Goal: Check status: Check status

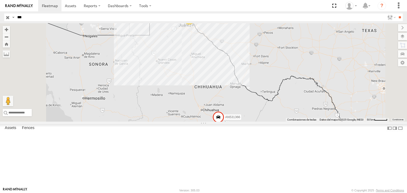
select select "**********"
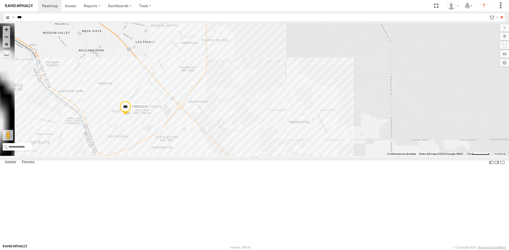
drag, startPoint x: 267, startPoint y: 149, endPoint x: 282, endPoint y: 137, distance: 19.2
click at [281, 139] on div "AN531366 AN535313 AN537017 FW531310 4" at bounding box center [254, 89] width 509 height 133
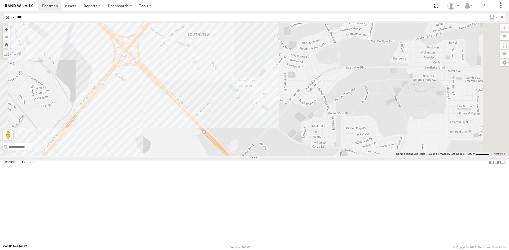
click at [9, 18] on input "button" at bounding box center [7, 18] width 7 height 8
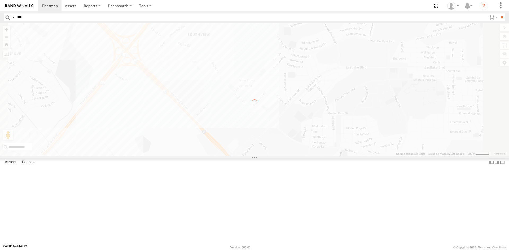
click at [15, 4] on img at bounding box center [19, 6] width 28 height 4
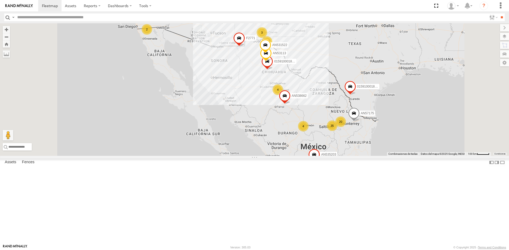
drag, startPoint x: 346, startPoint y: 73, endPoint x: 336, endPoint y: 113, distance: 41.4
click at [273, 70] on span at bounding box center [267, 63] width 12 height 14
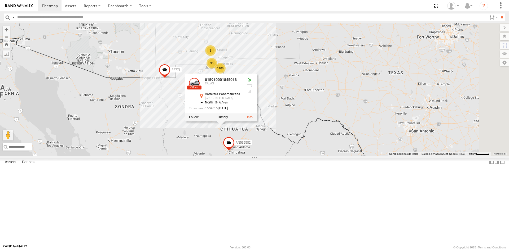
click at [360, 156] on div "AN535203 AN53113 015910001845018 AN57175 015910001811580 AN533204 ZJ535914 F277…" at bounding box center [254, 89] width 509 height 133
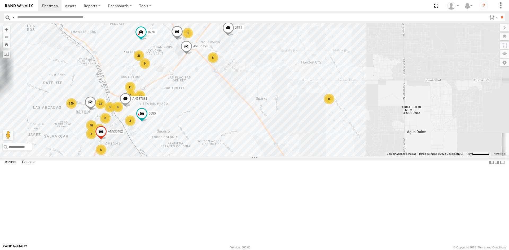
click at [283, 124] on div "AN535203 AN53113 015910001845018 AN57175 015910001811580 AN533204 ZJ535914 F277…" at bounding box center [254, 89] width 509 height 133
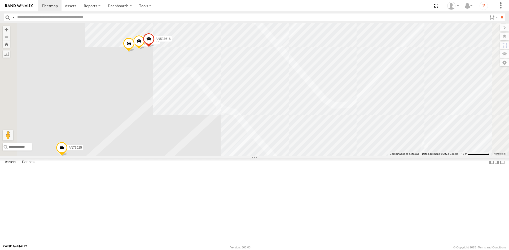
drag, startPoint x: 260, startPoint y: 104, endPoint x: 263, endPoint y: 107, distance: 4.2
click at [263, 107] on div "AN535203 AN53113 015910001845018 AN57175 015910001811580 AN533204 ZJ535914 F277…" at bounding box center [254, 89] width 509 height 133
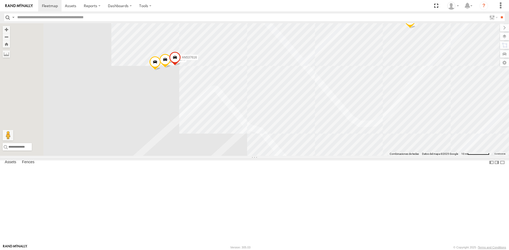
click at [161, 70] on span at bounding box center [155, 63] width 12 height 14
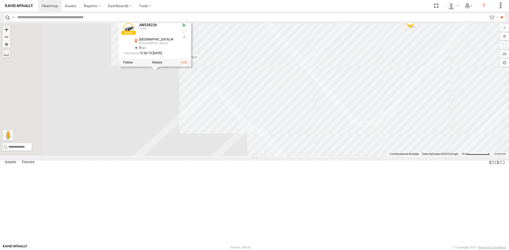
click at [315, 156] on div "AN535203 AN53113 015910001845018 AN57175 015910001811580 AN533204 ZJ535914 F277…" at bounding box center [254, 89] width 509 height 133
click at [271, 156] on div "AN535203 AN53113 015910001845018 AN57175 015910001811580 AN533204 ZJ535914 F277…" at bounding box center [254, 89] width 509 height 133
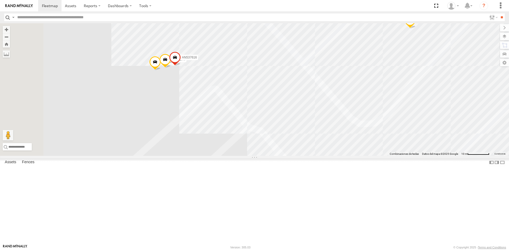
click at [171, 68] on span at bounding box center [165, 61] width 12 height 14
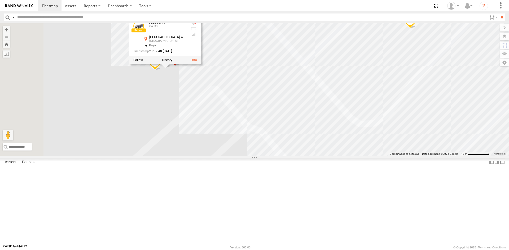
drag, startPoint x: 397, startPoint y: 184, endPoint x: 378, endPoint y: 195, distance: 22.2
click at [379, 156] on div "AN535203 AN53113 015910001845018 AN57175 015910001811580 AN533204 ZJ535914 F277…" at bounding box center [254, 89] width 509 height 133
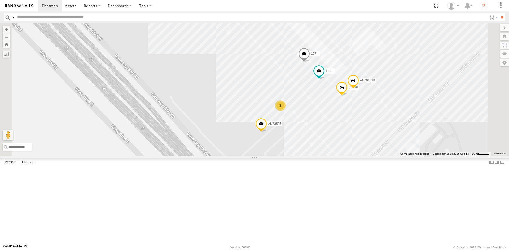
drag, startPoint x: 400, startPoint y: 107, endPoint x: 401, endPoint y: 119, distance: 12.5
click at [401, 119] on div "AN535203 AN53113 015910001845018 AN57175 015910001811580 AN533204 ZJ535914 F277…" at bounding box center [254, 89] width 509 height 133
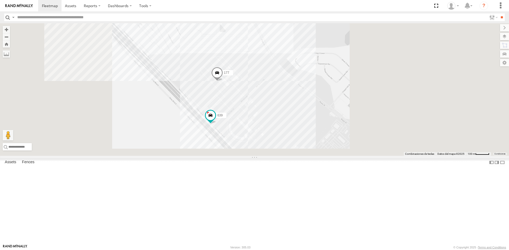
drag, startPoint x: 258, startPoint y: 134, endPoint x: 261, endPoint y: 146, distance: 12.3
click at [261, 146] on div "639 177" at bounding box center [254, 89] width 509 height 133
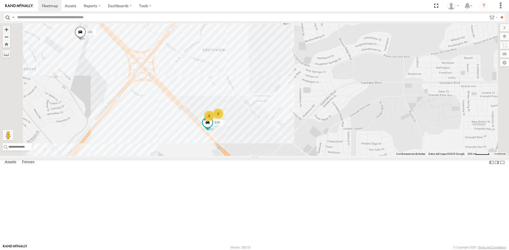
drag, startPoint x: 259, startPoint y: 140, endPoint x: 265, endPoint y: 153, distance: 14.7
click at [265, 153] on div "639 181 3 5 2 2574" at bounding box center [254, 89] width 509 height 133
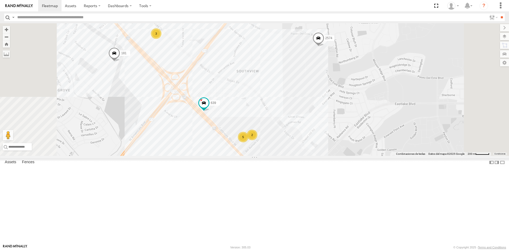
drag, startPoint x: 254, startPoint y: 134, endPoint x: 260, endPoint y: 130, distance: 6.7
click at [259, 131] on div "181 2574 5456 141 AN535635 626 4078 AN537881 AN539212 015910001991010 639 3 5 2" at bounding box center [254, 89] width 509 height 133
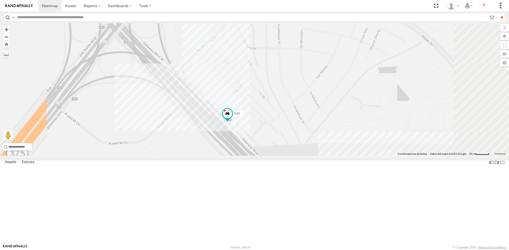
drag, startPoint x: 276, startPoint y: 138, endPoint x: 267, endPoint y: 140, distance: 9.8
click at [270, 139] on div "181 2574 5456 141 AN535635 626 4078 AN537881 AN539212 015910001991010 639 177" at bounding box center [254, 89] width 509 height 133
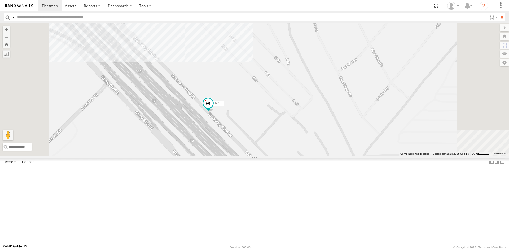
drag, startPoint x: 278, startPoint y: 132, endPoint x: 279, endPoint y: 128, distance: 3.7
click at [279, 130] on div "181 2574 5456 141 AN535635 626 4078 AN537881 AN539212 015910001991010 639 177" at bounding box center [254, 89] width 509 height 133
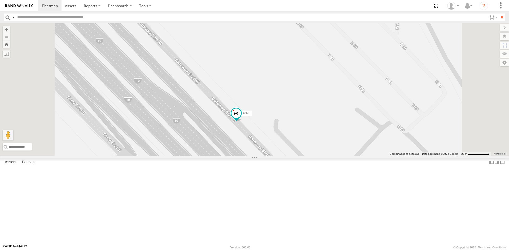
drag, startPoint x: 262, startPoint y: 119, endPoint x: 249, endPoint y: 122, distance: 13.3
click at [251, 122] on div "181 2574 5456 141 AN535635 626 4078 AN537881 AN539212 015910001991010 639 177" at bounding box center [254, 89] width 509 height 133
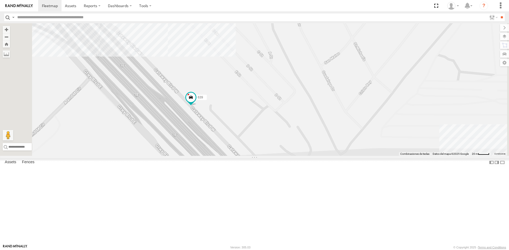
click at [230, 133] on div "181 2574 5456 141 AN535635 626 4078 AN537881 AN539212 015910001991010 639 177" at bounding box center [254, 89] width 509 height 133
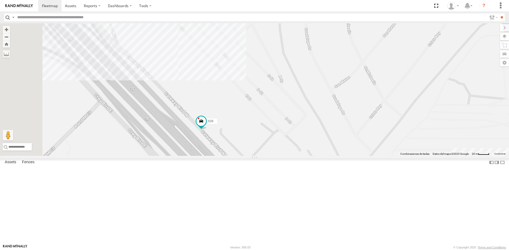
drag, startPoint x: 233, startPoint y: 111, endPoint x: 240, endPoint y: 126, distance: 16.6
click at [238, 121] on div "181 2574 5456 141 AN535635 626 4078 AN537881 AN539212 015910001991010 639 177" at bounding box center [254, 89] width 509 height 133
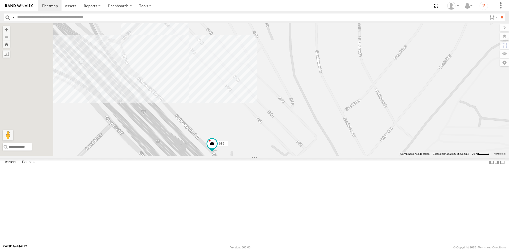
click at [231, 104] on div "181 2574 5456 141 AN535635 626 4078 AN537881 AN539212 015910001991010 639 177" at bounding box center [254, 89] width 509 height 133
click at [315, 114] on div "181 2574 5456 141 AN535635 626 4078 AN537881 AN539212 015910001991010 639 177 F…" at bounding box center [254, 89] width 509 height 133
click at [225, 105] on div "181 2574 5456 141 AN535635 626 4078 AN537881 AN539212 015910001991010 639 177" at bounding box center [254, 89] width 509 height 133
click at [276, 141] on div "181 2574 5456 141 AN535635 626 4078 AN537881 AN539212 015910001991010 639 177 F…" at bounding box center [254, 89] width 509 height 133
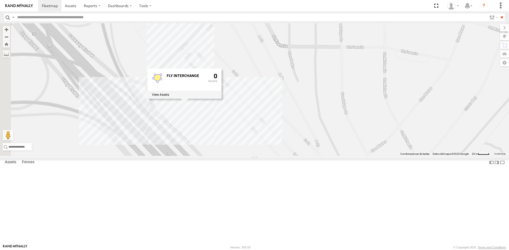
click at [304, 137] on div "181 2574 5456 141 AN535635 626 4078 AN537881 AN539212 015910001991010 639 177 F…" at bounding box center [254, 89] width 509 height 133
drag, startPoint x: 304, startPoint y: 133, endPoint x: 304, endPoint y: 140, distance: 7.2
click at [304, 139] on div "181 2574 5456 141 AN535635 626 4078 AN537881 AN539212 015910001991010 639 177" at bounding box center [254, 89] width 509 height 133
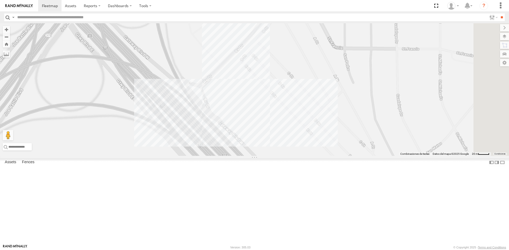
drag, startPoint x: 266, startPoint y: 130, endPoint x: 259, endPoint y: 123, distance: 9.6
click at [259, 124] on div "181 2574 5456 141 AN535635 626 4078 AN537881 AN539212 015910001991010 639 177" at bounding box center [254, 89] width 509 height 133
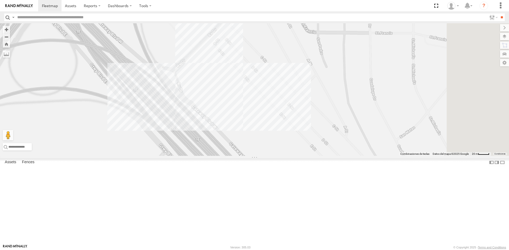
drag, startPoint x: 265, startPoint y: 174, endPoint x: 241, endPoint y: 166, distance: 26.1
click at [242, 156] on div "181 2574 5456 141 AN535635 626 4078 AN537881 AN539212 015910001991010 639 177" at bounding box center [254, 89] width 509 height 133
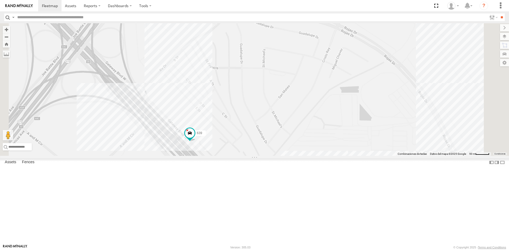
click at [229, 156] on div "181 2574 5456 141 AN535635 626 4078 AN537881 AN539212 015910001991010 639 177" at bounding box center [254, 89] width 509 height 133
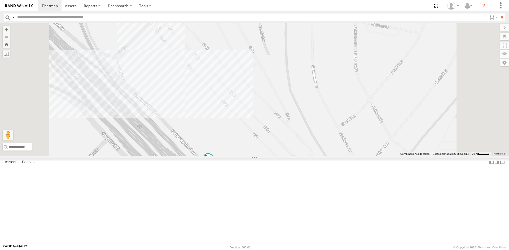
drag, startPoint x: 251, startPoint y: 167, endPoint x: 263, endPoint y: 171, distance: 13.1
click at [263, 156] on div "181 2574 5456 141 AN535635 626 4078 AN537881 AN539212 015910001991010 639 177" at bounding box center [254, 89] width 509 height 133
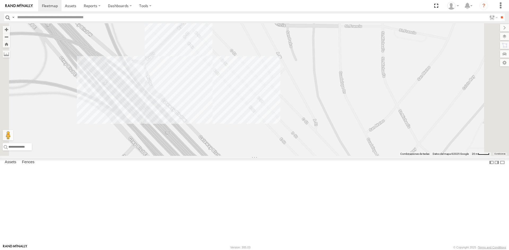
drag, startPoint x: 215, startPoint y: 135, endPoint x: 225, endPoint y: 145, distance: 14.6
click at [223, 146] on div "181 2574 5456 141 AN535635 626 4078 AN537881 AN539212 015910001991010 639 177" at bounding box center [254, 89] width 509 height 133
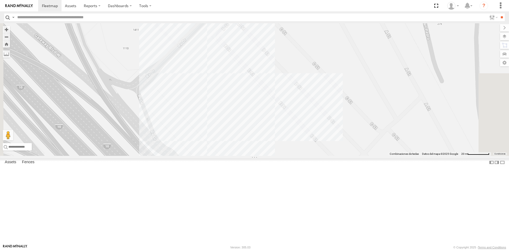
click at [273, 134] on div "181 2574 5456 141 AN535635 626 4078 AN537881 AN539212 015910001991010 639 177" at bounding box center [254, 89] width 509 height 133
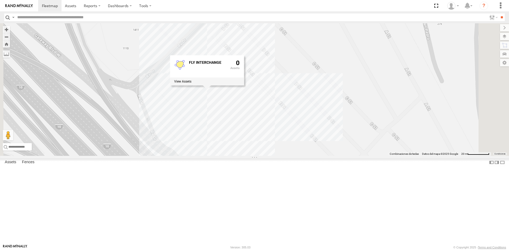
click at [196, 141] on div "181 2574 5456 141 AN535635 626 4078 AN537881 AN539212 015910001991010 639 177 F…" at bounding box center [254, 89] width 509 height 133
drag, startPoint x: 199, startPoint y: 143, endPoint x: 199, endPoint y: 139, distance: 4.0
click at [199, 139] on div "181 2574 5456 141 AN535635 626 4078 AN537881 AN539212 015910001991010 639 177" at bounding box center [254, 89] width 509 height 133
drag, startPoint x: 199, startPoint y: 117, endPoint x: 199, endPoint y: 122, distance: 4.5
click at [199, 122] on div "181 2574 5456 141 AN535635 626 4078 AN537881 AN539212 015910001991010 639 177" at bounding box center [254, 89] width 509 height 133
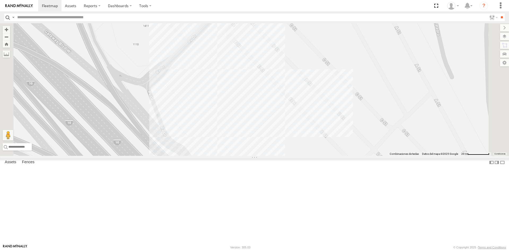
drag, startPoint x: 197, startPoint y: 127, endPoint x: 203, endPoint y: 118, distance: 10.9
click at [203, 118] on div "181 2574 5456 141 AN535635 626 4078 AN537881 AN539212 015910001991010 639 177" at bounding box center [254, 89] width 509 height 133
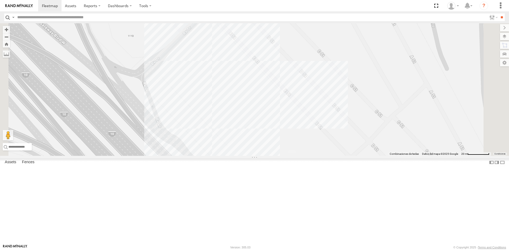
drag, startPoint x: 236, startPoint y: 164, endPoint x: 226, endPoint y: 160, distance: 10.7
click at [226, 156] on div "181 2574 5456 141 AN535635 626 4078 AN537881 AN539212 015910001991010 639 177" at bounding box center [254, 89] width 509 height 133
drag, startPoint x: 226, startPoint y: 156, endPoint x: 217, endPoint y: 150, distance: 11.0
click at [218, 151] on div "181 2574 5456 141 AN535635 626 4078 AN537881 AN539212 015910001991010 639 177" at bounding box center [254, 89] width 509 height 133
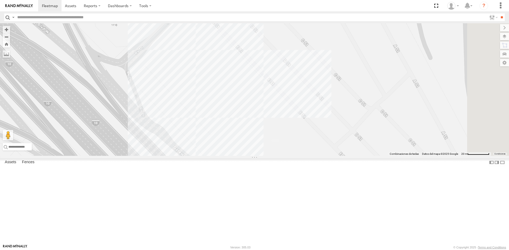
click at [348, 156] on div "181 2574 5456 141 AN535635 626 4078 AN537881 AN539212 015910001991010 639 177" at bounding box center [254, 89] width 509 height 133
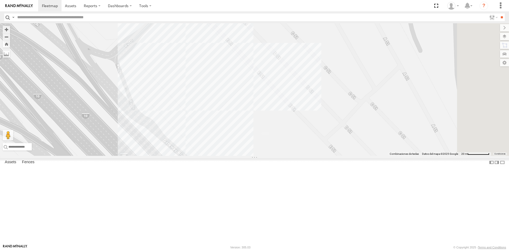
drag, startPoint x: 344, startPoint y: 161, endPoint x: 323, endPoint y: 141, distance: 28.9
click at [328, 147] on div "181 2574 5456 141 AN535635 626 4078 AN537881 AN539212 015910001991010 639 177" at bounding box center [254, 89] width 509 height 133
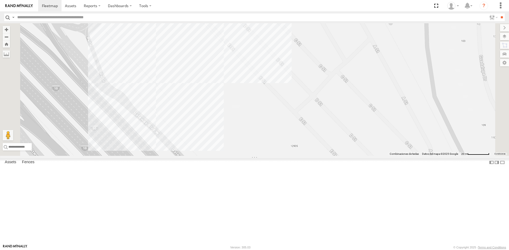
drag, startPoint x: 323, startPoint y: 161, endPoint x: 320, endPoint y: 161, distance: 3.5
click at [320, 156] on div "181 2574 5456 141 AN535635 626 4078 AN537881 AN539212 015910001991010 639 177" at bounding box center [254, 89] width 509 height 133
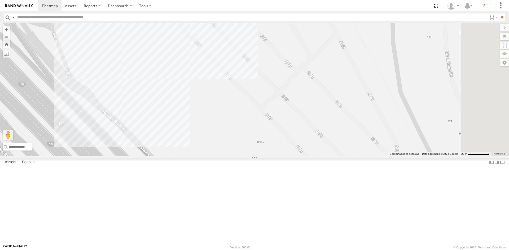
drag, startPoint x: 289, startPoint y: 176, endPoint x: 299, endPoint y: 181, distance: 11.3
click at [297, 156] on div "181 2574 5456 141 AN535635 626 4078 AN537881 AN539212 015910001991010 639 177" at bounding box center [254, 89] width 509 height 133
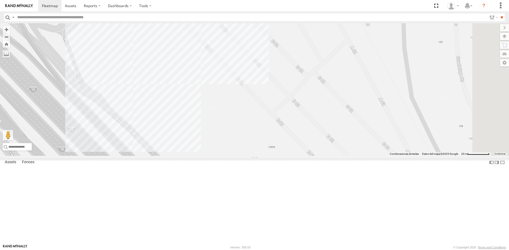
drag, startPoint x: 169, startPoint y: 136, endPoint x: 185, endPoint y: 153, distance: 23.1
click at [185, 153] on div "181 2574 5456 141 AN535635 626 4078 AN537881 AN539212 015910001991010 639 177" at bounding box center [254, 89] width 509 height 133
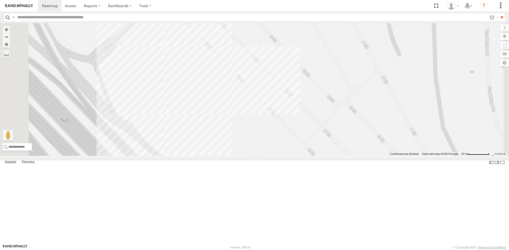
drag, startPoint x: 168, startPoint y: 109, endPoint x: 169, endPoint y: 113, distance: 3.6
click at [169, 113] on div "181 2574 5456 141 AN535635 626 4078 AN537881 AN539212 015910001991010 639 177" at bounding box center [254, 89] width 509 height 133
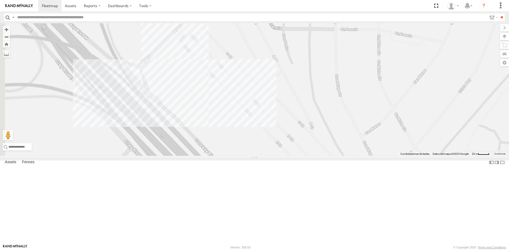
drag, startPoint x: 163, startPoint y: 89, endPoint x: 209, endPoint y: 92, distance: 45.7
click at [209, 92] on div "181 2574 5456 141 AN535635 626 4078 AN537881 AN539212 015910001991010 639 177" at bounding box center [254, 89] width 509 height 133
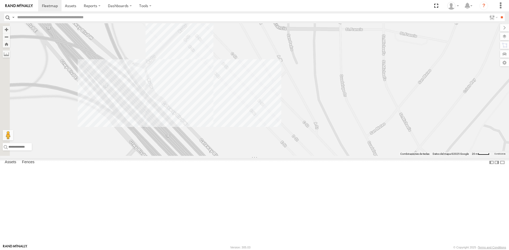
drag, startPoint x: 206, startPoint y: 97, endPoint x: 211, endPoint y: 100, distance: 5.9
click at [209, 99] on div "181 2574 5456 141 AN535635 626 4078 AN537881 AN539212 015910001991010 639 177" at bounding box center [254, 89] width 509 height 133
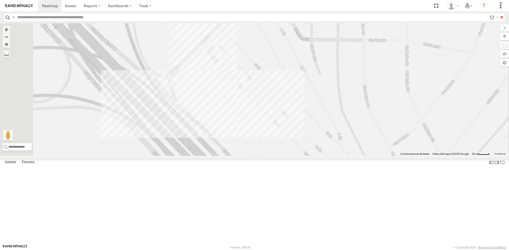
drag, startPoint x: 227, startPoint y: 118, endPoint x: 220, endPoint y: 101, distance: 18.6
click at [225, 103] on div "181 2574 5456 141 AN535635 626 4078 AN537881 AN539212 015910001991010 639 177" at bounding box center [254, 89] width 509 height 133
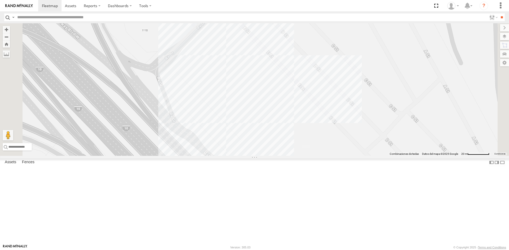
click at [255, 117] on div "181 2574 5456 141 AN535635 626 4078 AN537881 AN539212 015910001991010 639 177" at bounding box center [254, 89] width 509 height 133
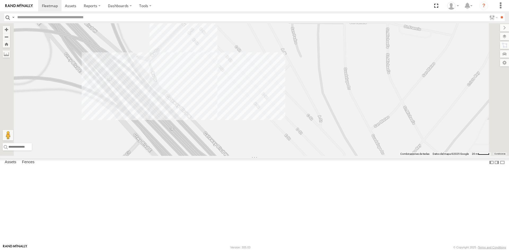
drag, startPoint x: 218, startPoint y: 137, endPoint x: 228, endPoint y: 151, distance: 17.1
click at [228, 151] on div "181 2574 5456 141 AN535635 626 4078 AN537881 AN539212 015910001991010 639 177" at bounding box center [254, 89] width 509 height 133
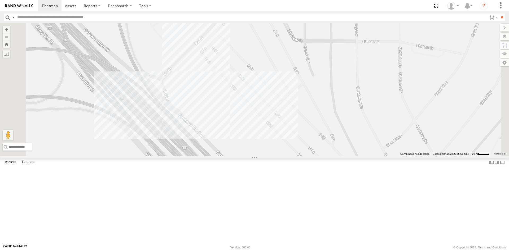
drag, startPoint x: 230, startPoint y: 141, endPoint x: 237, endPoint y: 149, distance: 10.3
click at [235, 149] on div "181 2574 5456 141 AN535635 626 4078 AN537881 AN539212 015910001991010 639 177" at bounding box center [254, 89] width 509 height 133
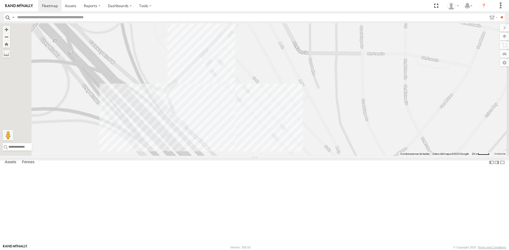
drag, startPoint x: 236, startPoint y: 135, endPoint x: 234, endPoint y: 127, distance: 8.6
click at [235, 128] on div "181 2574 5456 141 AN535635 626 4078 AN537881 AN539212 015910001991010 639 177" at bounding box center [254, 89] width 509 height 133
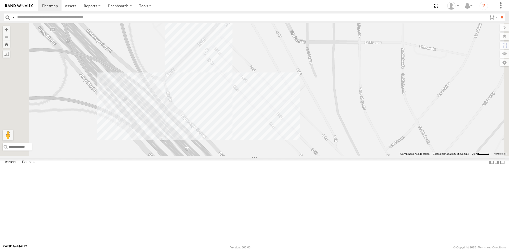
drag, startPoint x: 236, startPoint y: 127, endPoint x: 234, endPoint y: 125, distance: 3.0
click at [234, 125] on div "181 2574 5456 141 AN535635 626 4078 AN537881 AN539212 015910001991010 639 177" at bounding box center [254, 89] width 509 height 133
click at [235, 125] on div "181 2574 5456 141 AN535635 626 4078 AN537881 AN539212 015910001991010 639 177" at bounding box center [254, 89] width 509 height 133
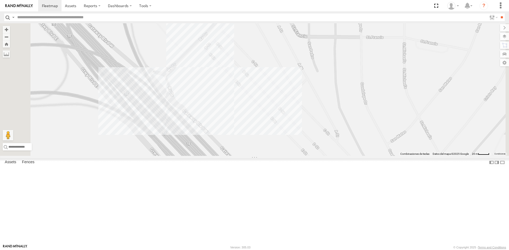
drag, startPoint x: 240, startPoint y: 120, endPoint x: 241, endPoint y: 114, distance: 5.9
click at [241, 114] on div "181 2574 5456 141 AN535635 626 4078 AN537881 AN539212 015910001991010 639 177" at bounding box center [254, 89] width 509 height 133
click at [268, 126] on div "181 2574 5456 141 AN535635 626 4078 AN537881 AN539212 015910001991010 639 177" at bounding box center [254, 89] width 509 height 133
click at [229, 141] on div "181 2574 5456 141 AN535635 626 4078 AN537881 AN539212 015910001991010 639 177 F…" at bounding box center [254, 89] width 509 height 133
click at [267, 117] on div "181 2574 5456 141 AN535635 626 4078 AN537881 AN539212 015910001991010 639 177" at bounding box center [254, 89] width 509 height 133
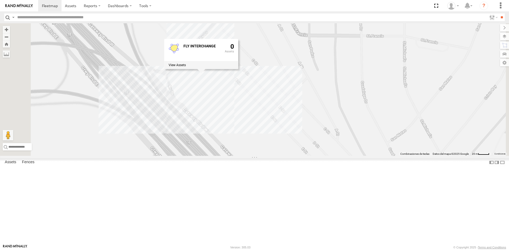
click at [229, 139] on div "181 2574 5456 141 AN535635 626 4078 AN537881 AN539212 015910001991010 639 177 F…" at bounding box center [254, 89] width 509 height 133
click at [257, 128] on div "181 2574 5456 141 AN535635 626 4078 AN537881 AN539212 015910001991010 639 177" at bounding box center [254, 89] width 509 height 133
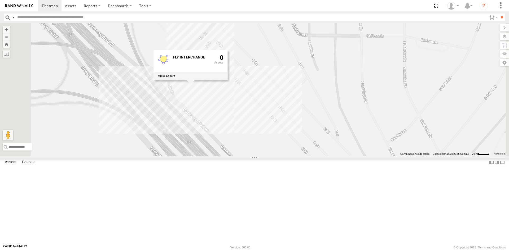
click at [307, 139] on div "181 2574 5456 141 AN535635 626 4078 AN537881 AN539212 015910001991010 639 177 F…" at bounding box center [254, 89] width 509 height 133
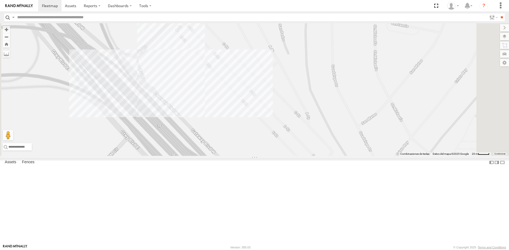
drag, startPoint x: 264, startPoint y: 119, endPoint x: 231, endPoint y: 101, distance: 38.0
click at [231, 101] on div "181 2574 5456 141 AN535635 626 4078 AN537881 AN539212 015910001991010 639 177" at bounding box center [254, 89] width 509 height 133
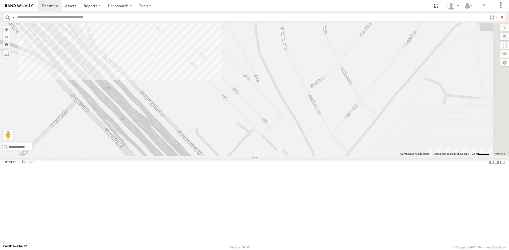
drag, startPoint x: 246, startPoint y: 110, endPoint x: 199, endPoint y: 75, distance: 58.9
click at [199, 75] on div "181 2574 5456 141 AN535635 626 4078 AN537881 AN539212 015910001991010 639 177" at bounding box center [254, 89] width 509 height 133
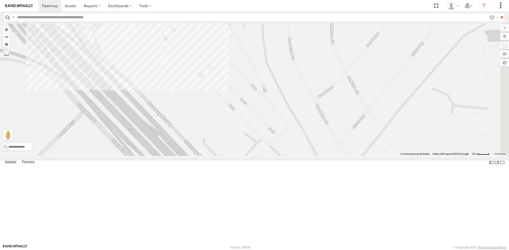
drag, startPoint x: 195, startPoint y: 75, endPoint x: 207, endPoint y: 97, distance: 25.5
click at [206, 89] on div "181 2574 5456 141 AN535635 626 4078 AN537881 AN539212 015910001991010 639 177" at bounding box center [254, 89] width 509 height 133
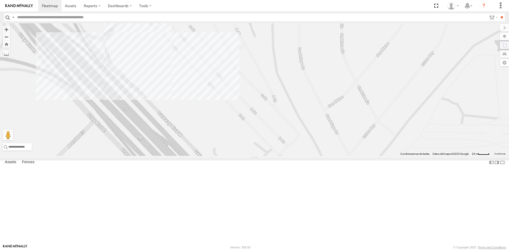
drag, startPoint x: 171, startPoint y: 107, endPoint x: 176, endPoint y: 114, distance: 8.5
click at [175, 114] on div "181 2574 5456 141 AN535635 626 4078 AN537881 AN539212 015910001991010 639 177" at bounding box center [254, 89] width 509 height 133
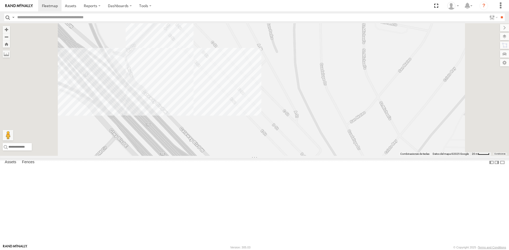
drag, startPoint x: 253, startPoint y: 117, endPoint x: 263, endPoint y: 125, distance: 12.8
click at [263, 125] on div "181 2574 5456 141 AN535635 626 4078 AN537881 AN539212 015910001991010 639 177" at bounding box center [254, 89] width 509 height 133
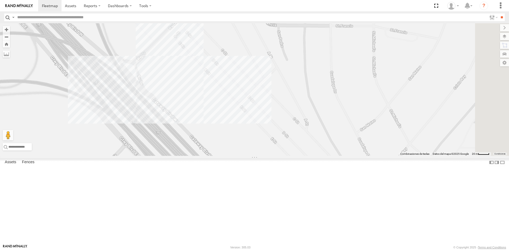
drag, startPoint x: 234, startPoint y: 121, endPoint x: 238, endPoint y: 127, distance: 6.6
click at [237, 126] on div "181 2574 5456 141 AN535635 626 4078 AN537881 AN539212 015910001991010 639 177" at bounding box center [254, 89] width 509 height 133
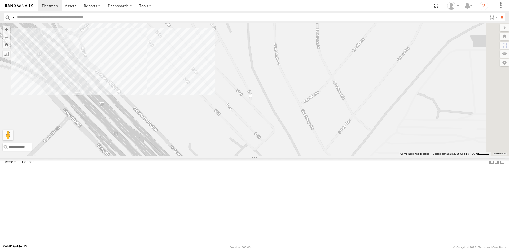
drag, startPoint x: 240, startPoint y: 130, endPoint x: 181, endPoint y: 97, distance: 68.0
click at [181, 97] on div "181 2574 5456 141 AN535635 626 4078 AN537881 AN539212 015910001991010 639 177" at bounding box center [254, 89] width 509 height 133
drag, startPoint x: 163, startPoint y: 87, endPoint x: 173, endPoint y: 99, distance: 16.2
click at [173, 99] on div "181 2574 5456 141 AN535635 626 4078 AN537881 AN539212 015910001991010 639 177" at bounding box center [254, 89] width 509 height 133
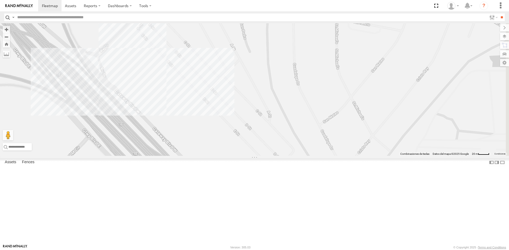
drag, startPoint x: 173, startPoint y: 97, endPoint x: 172, endPoint y: 102, distance: 5.1
click at [172, 101] on div "181 2574 5456 141 AN535635 626 4078 AN537881 AN539212 015910001991010 639 177" at bounding box center [254, 89] width 509 height 133
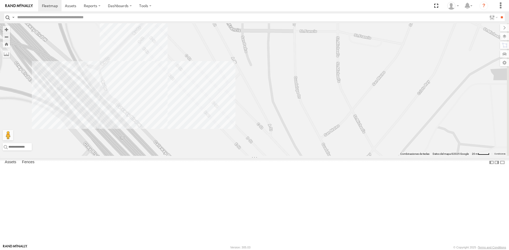
drag, startPoint x: 190, startPoint y: 109, endPoint x: 193, endPoint y: 114, distance: 5.8
click at [192, 113] on div "181 2574 5456 141 AN535635 626 4078 AN537881 AN539212 015910001991010 639 177" at bounding box center [254, 89] width 509 height 133
drag, startPoint x: 196, startPoint y: 118, endPoint x: 197, endPoint y: 122, distance: 3.8
click at [197, 122] on div "181 2574 5456 141 AN535635 626 4078 AN537881 AN539212 015910001991010 639 177" at bounding box center [254, 89] width 509 height 133
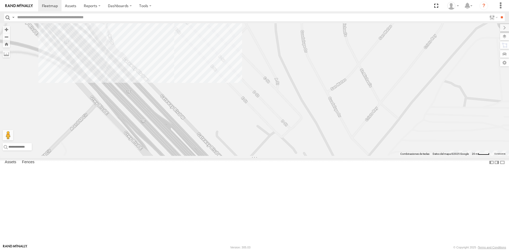
drag, startPoint x: 198, startPoint y: 122, endPoint x: 199, endPoint y: 70, distance: 52.2
click at [199, 70] on div "181 2574 5456 141 AN535635 626 4078 AN537881 AN539212 015910001991010 639 177" at bounding box center [254, 89] width 509 height 133
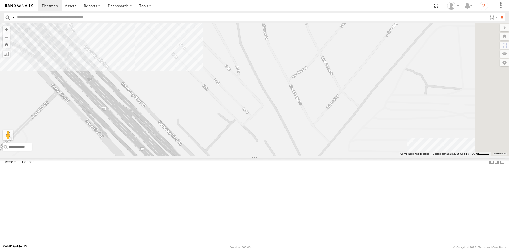
drag, startPoint x: 215, startPoint y: 90, endPoint x: 176, endPoint y: 75, distance: 41.2
click at [176, 75] on div "181 2574 5456 141 AN535635 626 4078 AN537881 AN539212 015910001991010 639 177" at bounding box center [254, 89] width 509 height 133
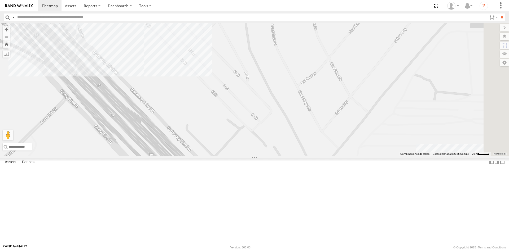
drag, startPoint x: 236, startPoint y: 144, endPoint x: 245, endPoint y: 150, distance: 11.2
click at [245, 150] on div "181 2574 5456 141 AN535635 626 4078 AN537881 AN539212 015910001991010 639 177" at bounding box center [254, 89] width 509 height 133
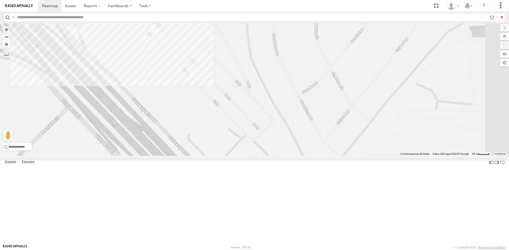
drag, startPoint x: 209, startPoint y: 117, endPoint x: 210, endPoint y: 129, distance: 11.9
click at [210, 129] on div "181 2574 5456 141 AN535635 626 4078 AN537881 AN539212 015910001991010 639 177" at bounding box center [254, 89] width 509 height 133
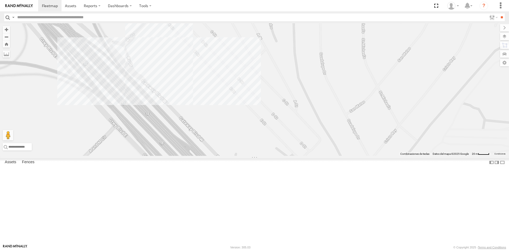
drag, startPoint x: 205, startPoint y: 105, endPoint x: 253, endPoint y: 125, distance: 52.4
click at [253, 125] on div "181 2574 5456 141 AN535635 626 4078 AN537881 AN539212 015910001991010 639 177" at bounding box center [254, 89] width 509 height 133
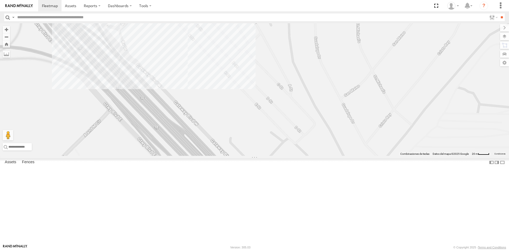
drag, startPoint x: 232, startPoint y: 110, endPoint x: 226, endPoint y: 93, distance: 18.7
click at [226, 93] on div "181 2574 5456 141 AN535635 626 4078 AN537881 AN539212 015910001991010 639 177" at bounding box center [254, 89] width 509 height 133
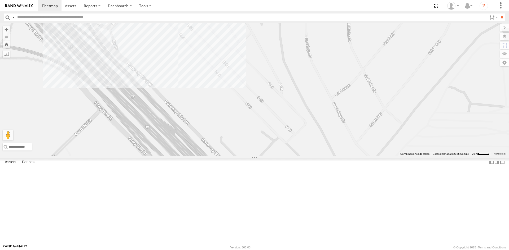
drag, startPoint x: 260, startPoint y: 104, endPoint x: 250, endPoint y: 102, distance: 9.8
click at [250, 102] on div "181 2574 5456 141 AN535635 626 4078 AN537881 AN539212 015910001991010 639 177" at bounding box center [254, 89] width 509 height 133
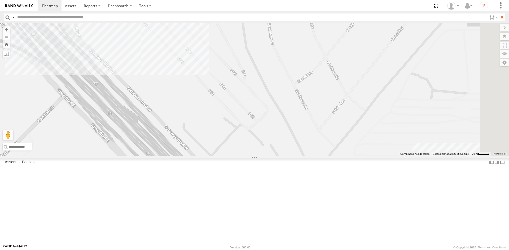
drag, startPoint x: 205, startPoint y: 88, endPoint x: 175, endPoint y: 72, distance: 34.0
click at [175, 72] on div at bounding box center [254, 89] width 509 height 133
drag, startPoint x: 226, startPoint y: 83, endPoint x: 229, endPoint y: 95, distance: 11.8
click at [229, 95] on div at bounding box center [254, 89] width 509 height 133
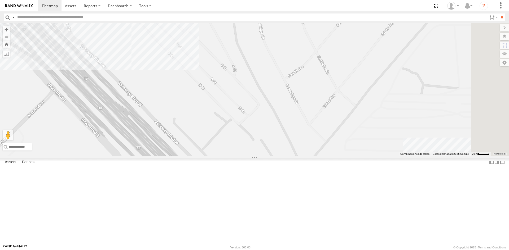
drag, startPoint x: 228, startPoint y: 123, endPoint x: 211, endPoint y: 88, distance: 39.0
click at [211, 88] on div at bounding box center [254, 89] width 509 height 133
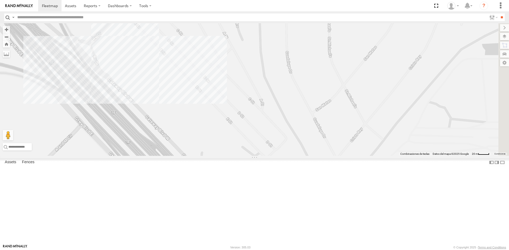
drag, startPoint x: 192, startPoint y: 92, endPoint x: 220, endPoint y: 126, distance: 44.2
click at [220, 126] on div at bounding box center [254, 89] width 509 height 133
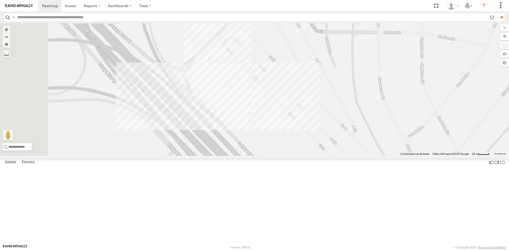
drag, startPoint x: 198, startPoint y: 104, endPoint x: 290, endPoint y: 131, distance: 95.9
click at [290, 131] on div at bounding box center [254, 89] width 509 height 133
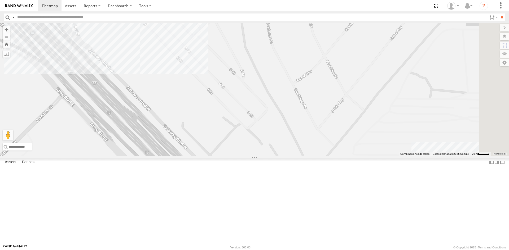
drag, startPoint x: 343, startPoint y: 136, endPoint x: 229, endPoint y: 81, distance: 127.0
click at [229, 81] on div at bounding box center [254, 89] width 509 height 133
drag, startPoint x: 232, startPoint y: 95, endPoint x: 233, endPoint y: 108, distance: 13.0
click at [233, 107] on div at bounding box center [254, 89] width 509 height 133
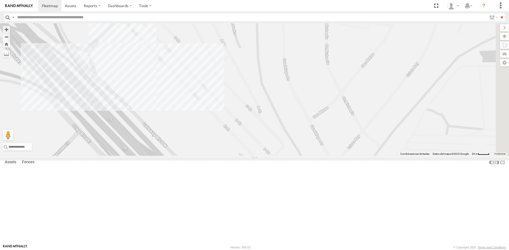
drag, startPoint x: 232, startPoint y: 101, endPoint x: 251, endPoint y: 115, distance: 24.0
click at [251, 115] on div at bounding box center [254, 89] width 509 height 133
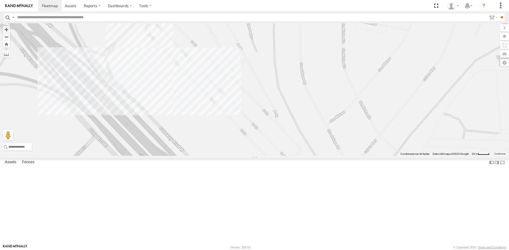
drag, startPoint x: 222, startPoint y: 89, endPoint x: 233, endPoint y: 92, distance: 11.5
click at [233, 92] on div at bounding box center [254, 89] width 509 height 133
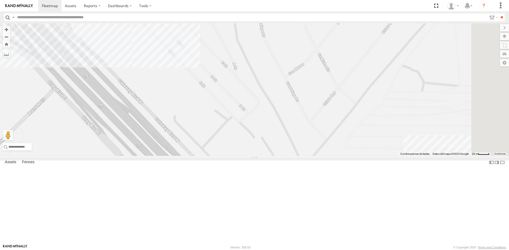
drag, startPoint x: 233, startPoint y: 91, endPoint x: 192, endPoint y: 43, distance: 63.3
click at [192, 43] on div at bounding box center [254, 89] width 509 height 133
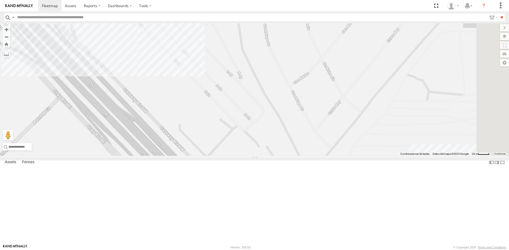
drag, startPoint x: 208, startPoint y: 123, endPoint x: 214, endPoint y: 135, distance: 13.6
click at [214, 135] on div at bounding box center [254, 89] width 509 height 133
drag, startPoint x: 211, startPoint y: 130, endPoint x: 214, endPoint y: 136, distance: 7.0
click at [214, 136] on div at bounding box center [254, 89] width 509 height 133
drag, startPoint x: 212, startPoint y: 120, endPoint x: 216, endPoint y: 133, distance: 13.5
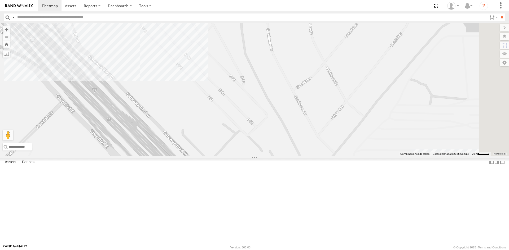
click at [215, 132] on div at bounding box center [254, 89] width 509 height 133
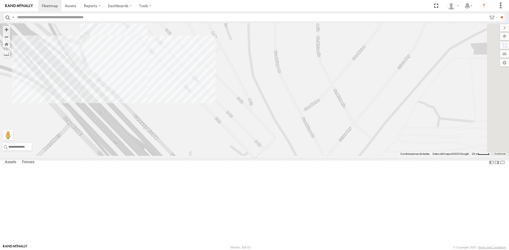
drag, startPoint x: 214, startPoint y: 123, endPoint x: 219, endPoint y: 135, distance: 12.4
click at [219, 134] on div at bounding box center [254, 89] width 509 height 133
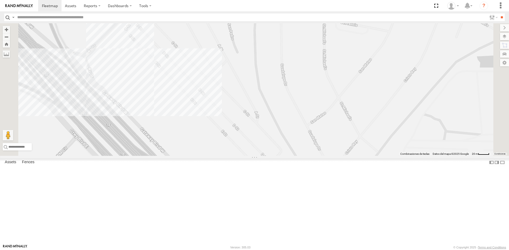
drag, startPoint x: 219, startPoint y: 136, endPoint x: 221, endPoint y: 144, distance: 7.9
click at [221, 143] on div at bounding box center [254, 89] width 509 height 133
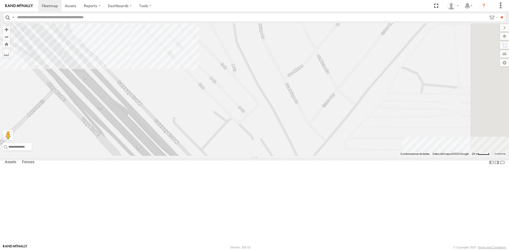
drag, startPoint x: 237, startPoint y: 163, endPoint x: 213, endPoint y: 107, distance: 61.6
click at [213, 107] on div at bounding box center [254, 89] width 509 height 133
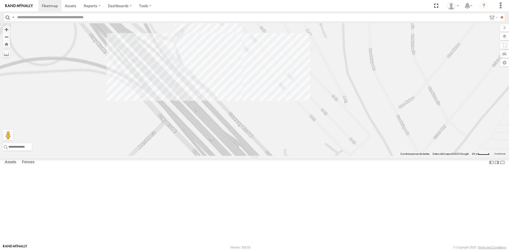
drag, startPoint x: 179, startPoint y: 114, endPoint x: 288, endPoint y: 146, distance: 113.7
click at [288, 146] on div at bounding box center [254, 89] width 509 height 133
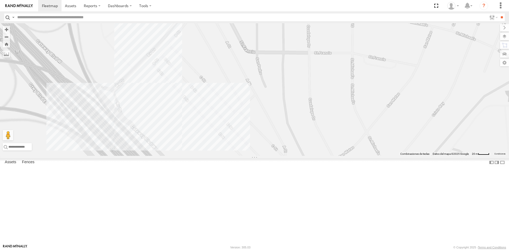
drag, startPoint x: 289, startPoint y: 139, endPoint x: 237, endPoint y: 199, distance: 79.8
click at [237, 156] on div at bounding box center [254, 89] width 509 height 133
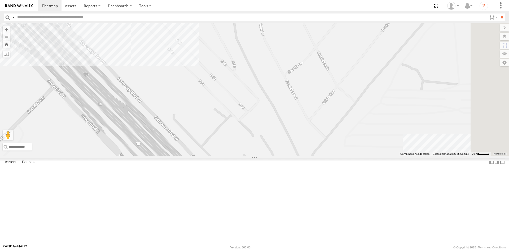
drag, startPoint x: 253, startPoint y: 204, endPoint x: 193, endPoint y: 104, distance: 116.0
click at [193, 104] on div at bounding box center [254, 89] width 509 height 133
